Goal: Book appointment/travel/reservation

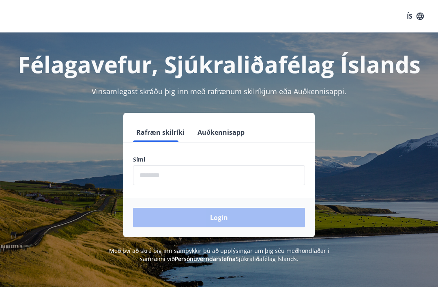
click at [155, 173] on input "phone" at bounding box center [219, 175] width 172 height 20
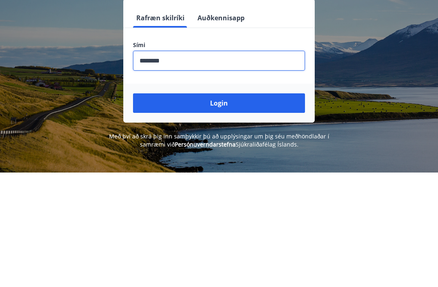
type input "********"
click at [283, 208] on button "Login" at bounding box center [219, 217] width 172 height 19
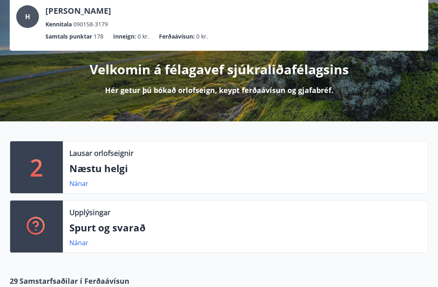
scroll to position [50, 0]
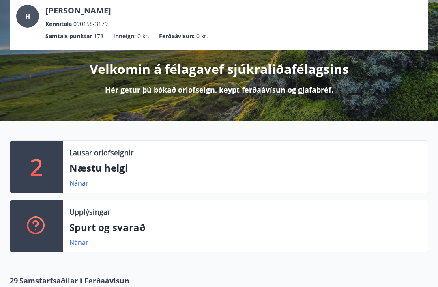
click at [375, 161] on p "Næstu helgi" at bounding box center [245, 168] width 352 height 14
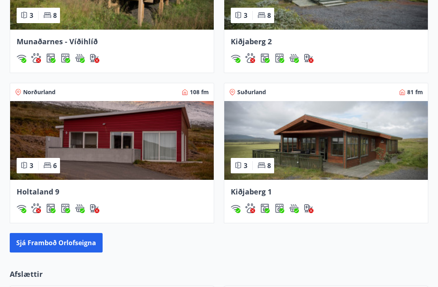
scroll to position [662, 0]
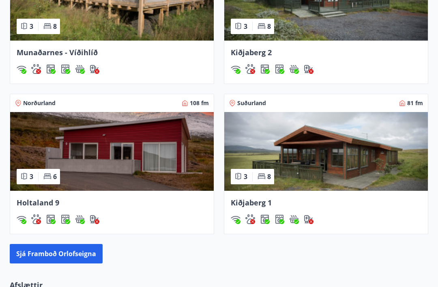
click at [92, 143] on img at bounding box center [112, 151] width 204 height 79
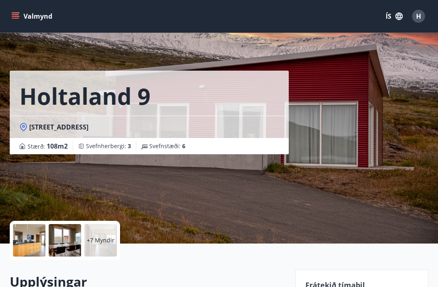
click at [105, 284] on h2 "Upplýsingar" at bounding box center [148, 281] width 276 height 18
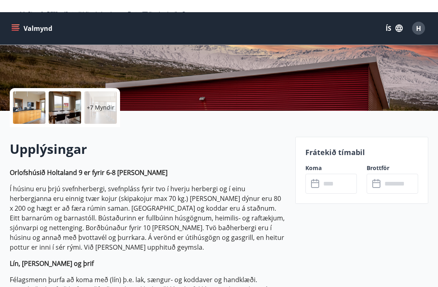
scroll to position [133, 0]
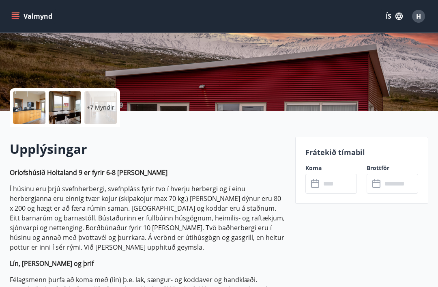
click at [337, 184] on input "text" at bounding box center [339, 184] width 36 height 20
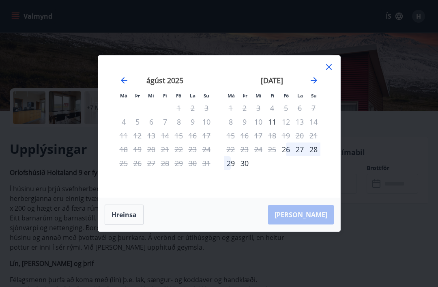
click at [311, 85] on icon "Move forward to switch to the next month." at bounding box center [314, 80] width 10 height 10
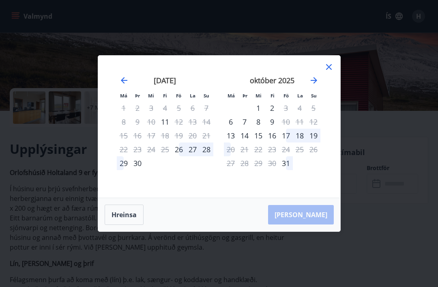
click at [309, 98] on div "október 2025" at bounding box center [272, 83] width 97 height 36
click at [311, 85] on icon "Move forward to switch to the next month." at bounding box center [314, 80] width 10 height 10
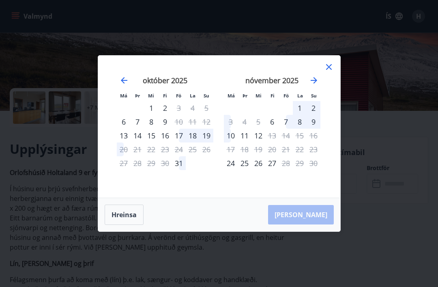
click at [315, 84] on icon "Move forward to switch to the next month." at bounding box center [314, 80] width 6 height 6
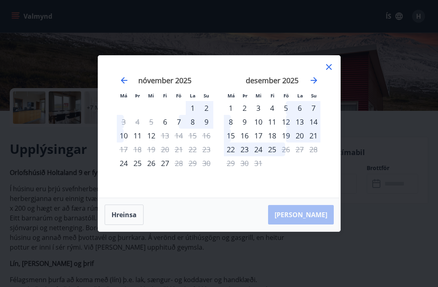
click at [272, 129] on div "11" at bounding box center [272, 122] width 14 height 14
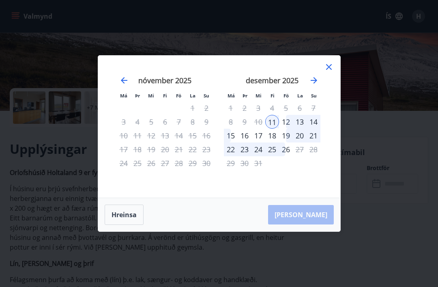
click at [312, 129] on div "14" at bounding box center [314, 122] width 14 height 14
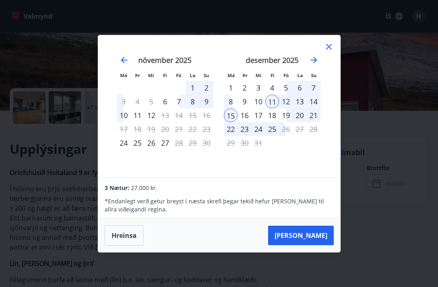
click at [317, 245] on button "Taka Frá" at bounding box center [301, 234] width 66 height 19
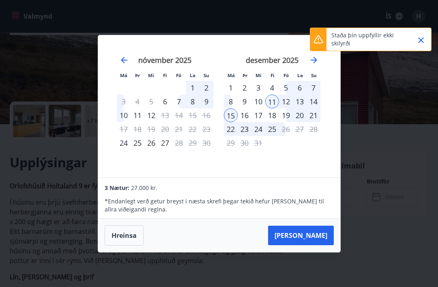
scroll to position [119, 0]
click at [232, 122] on div "15" at bounding box center [231, 115] width 14 height 14
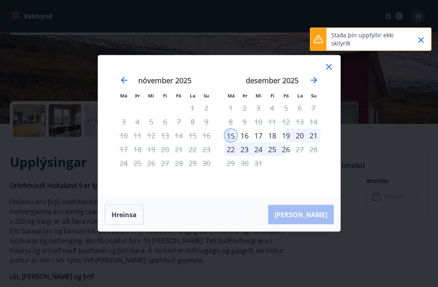
scroll to position [120, 0]
click at [124, 225] on button "Hreinsa" at bounding box center [124, 214] width 39 height 20
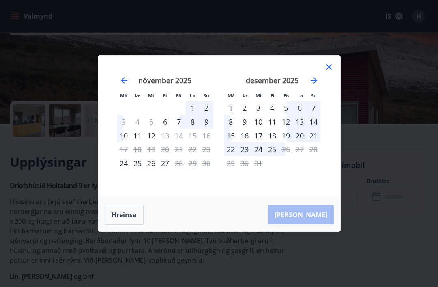
click at [250, 198] on div "desember 2025 1 2 3 4 5 6 7 8 9 10 11 12 13 14 15 16 17 18 19 20 21 22 23 24 25…" at bounding box center [272, 131] width 107 height 133
click at [274, 129] on div "11" at bounding box center [272, 122] width 14 height 14
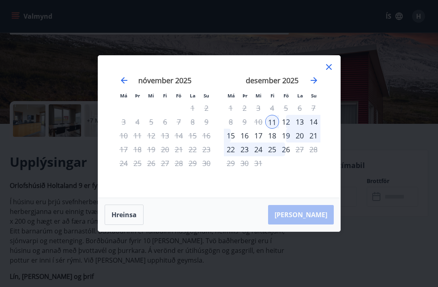
click at [316, 129] on div "14" at bounding box center [314, 122] width 14 height 14
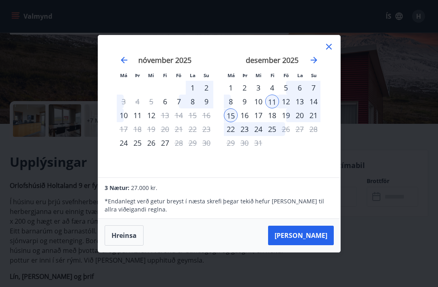
click at [313, 244] on button "Taka Frá" at bounding box center [301, 234] width 66 height 19
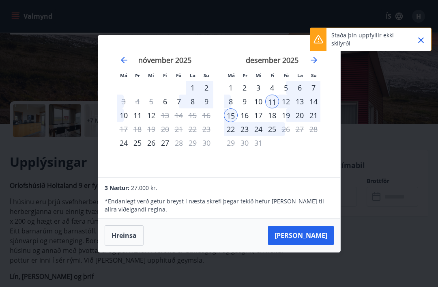
click at [421, 39] on icon "Close" at bounding box center [421, 40] width 10 height 10
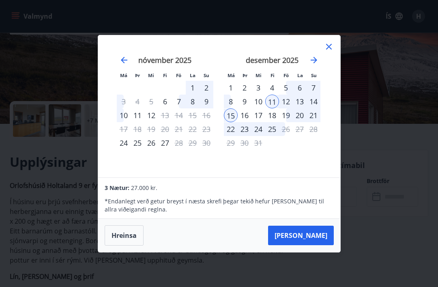
click at [132, 242] on button "Hreinsa" at bounding box center [124, 235] width 39 height 20
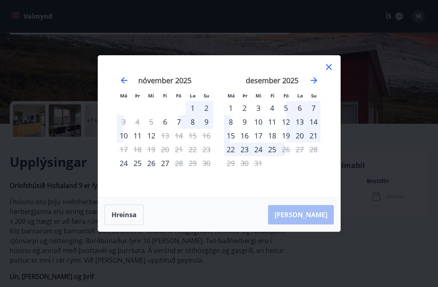
click at [272, 129] on div "11" at bounding box center [272, 122] width 14 height 14
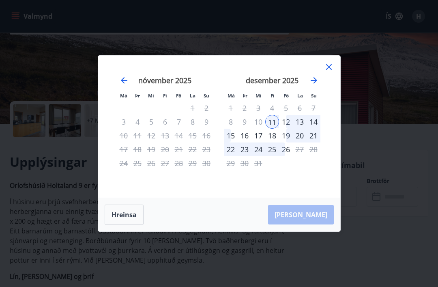
click at [230, 142] on div "15" at bounding box center [231, 136] width 14 height 14
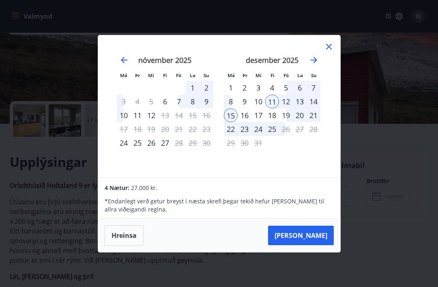
click at [315, 245] on button "Taka Frá" at bounding box center [301, 234] width 66 height 19
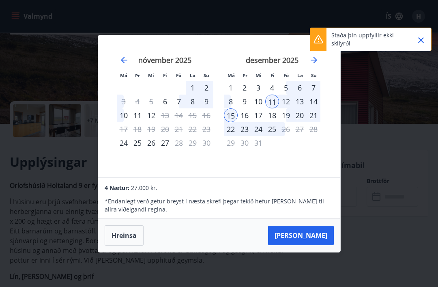
click at [416, 40] on icon "Close" at bounding box center [421, 40] width 10 height 10
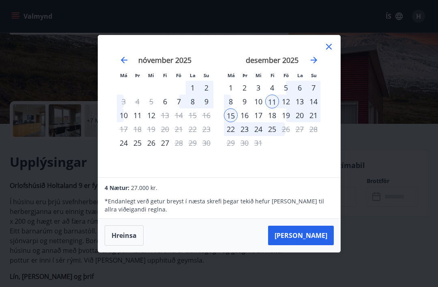
click at [128, 245] on button "Hreinsa" at bounding box center [124, 235] width 39 height 20
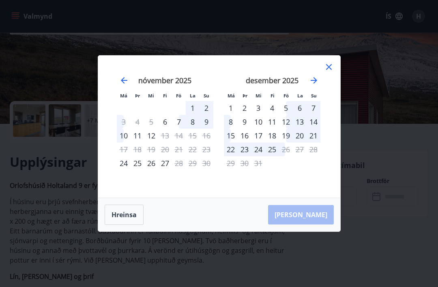
click at [284, 129] on div "12" at bounding box center [286, 122] width 14 height 14
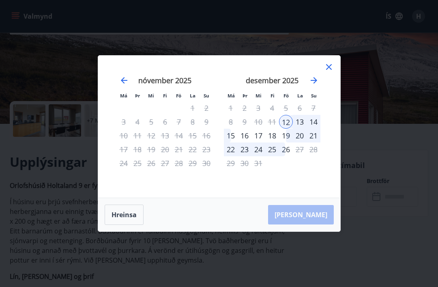
click at [232, 142] on div "15" at bounding box center [231, 136] width 14 height 14
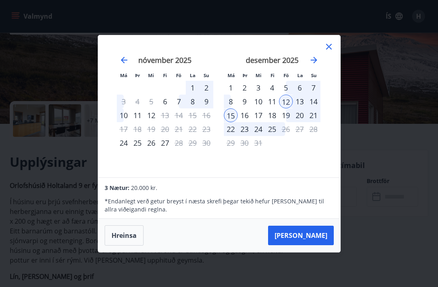
click at [307, 245] on button "Taka Frá" at bounding box center [301, 234] width 66 height 19
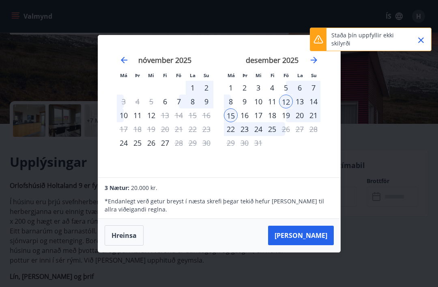
click at [421, 40] on icon "Close" at bounding box center [421, 40] width 6 height 6
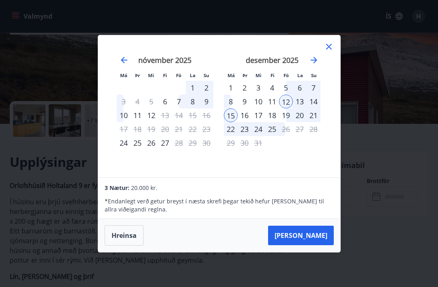
click at [131, 243] on button "Hreinsa" at bounding box center [124, 235] width 39 height 20
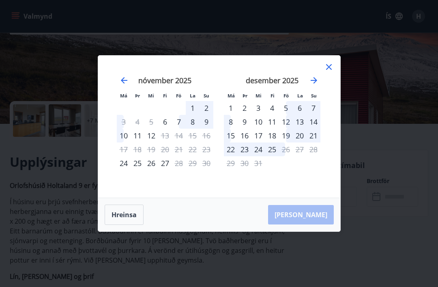
click at [285, 129] on div "12" at bounding box center [286, 122] width 14 height 14
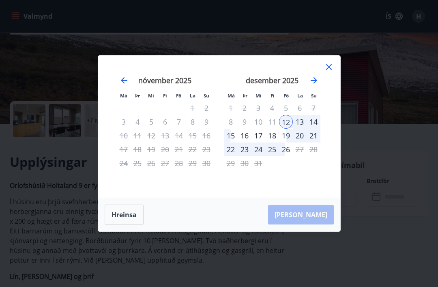
click at [313, 129] on div "14" at bounding box center [314, 122] width 14 height 14
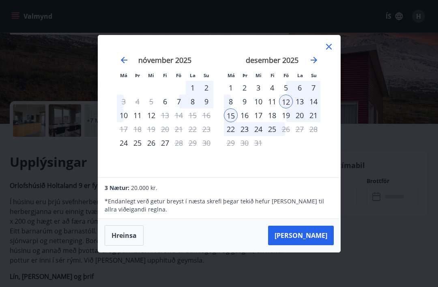
click at [313, 245] on button "Taka Frá" at bounding box center [301, 234] width 66 height 19
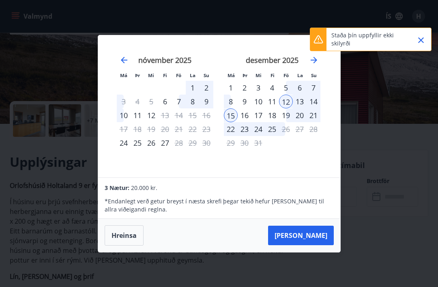
click at [421, 41] on icon "Close" at bounding box center [421, 40] width 10 height 10
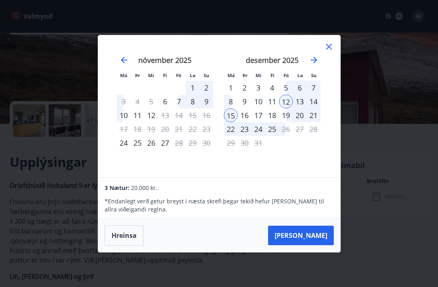
click at [124, 245] on button "Hreinsa" at bounding box center [124, 235] width 39 height 20
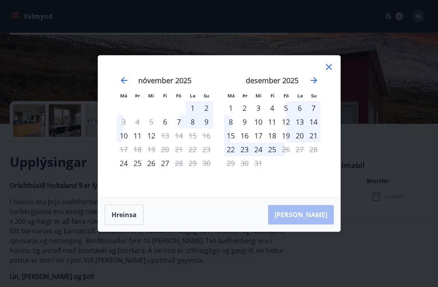
click at [331, 72] on icon at bounding box center [329, 67] width 10 height 10
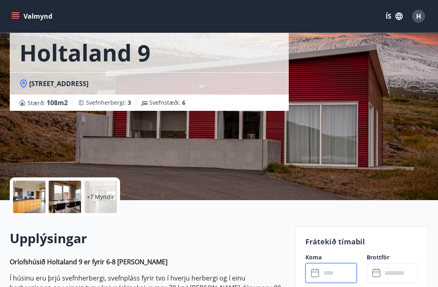
scroll to position [43, 0]
click at [337, 279] on input "text" at bounding box center [339, 273] width 36 height 20
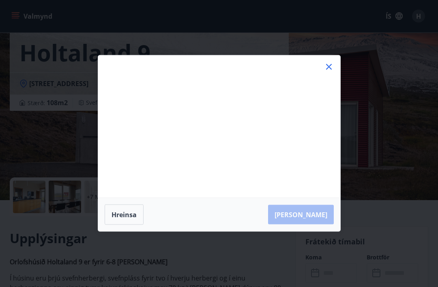
scroll to position [43, 0]
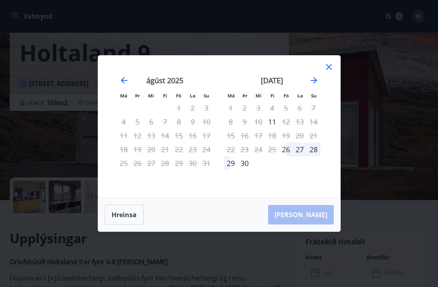
click at [327, 63] on icon at bounding box center [329, 67] width 10 height 10
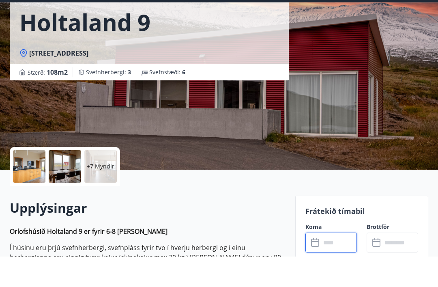
scroll to position [102, 0]
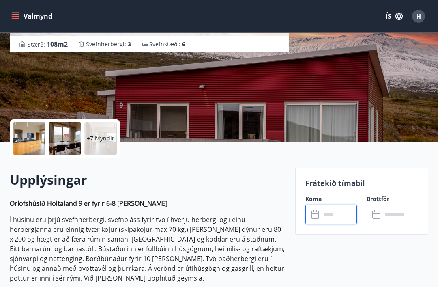
click at [329, 215] on input "text" at bounding box center [339, 214] width 36 height 20
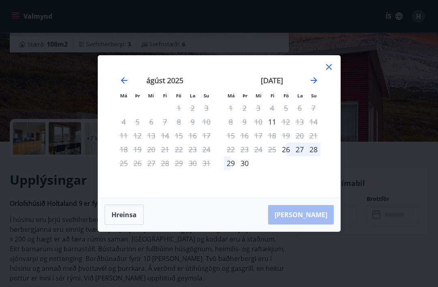
click at [309, 85] on icon "Move forward to switch to the next month." at bounding box center [314, 80] width 10 height 10
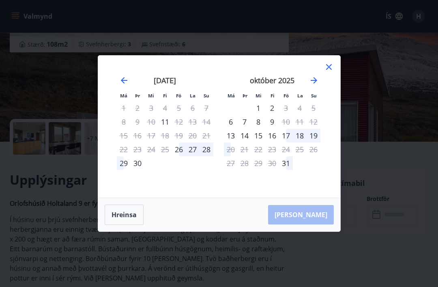
click at [309, 85] on icon "Move forward to switch to the next month." at bounding box center [314, 80] width 10 height 10
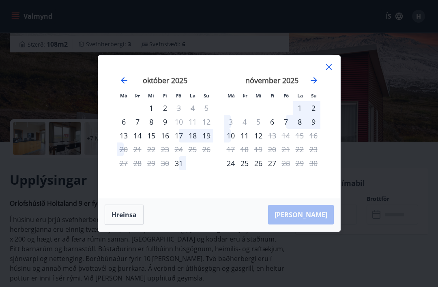
click at [311, 85] on icon "Move forward to switch to the next month." at bounding box center [314, 80] width 10 height 10
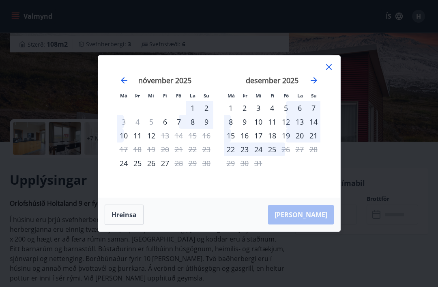
click at [286, 129] on div "12" at bounding box center [286, 122] width 14 height 14
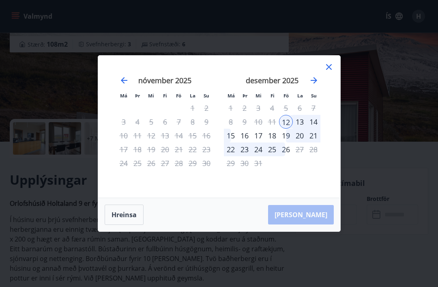
click at [231, 142] on div "15" at bounding box center [231, 136] width 14 height 14
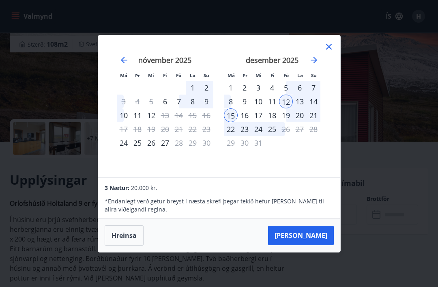
click at [318, 245] on button "Taka Frá" at bounding box center [301, 234] width 66 height 19
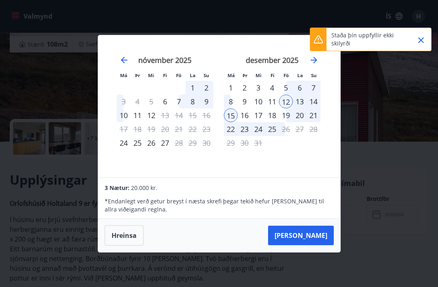
click at [419, 36] on icon "Close" at bounding box center [421, 40] width 10 height 10
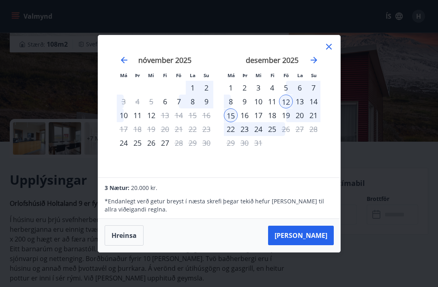
click at [330, 51] on icon at bounding box center [329, 47] width 10 height 10
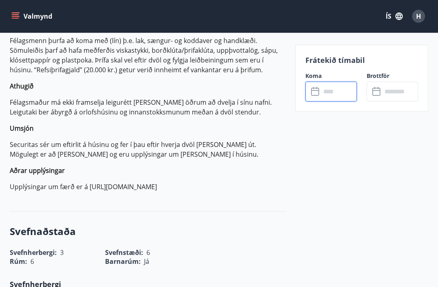
scroll to position [371, 0]
